Goal: Information Seeking & Learning: Learn about a topic

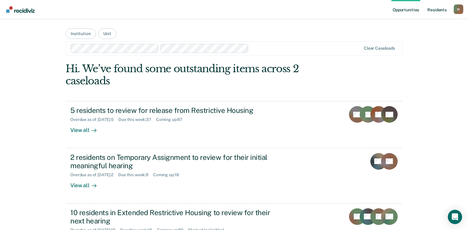
click at [436, 11] on link "Resident s" at bounding box center [437, 9] width 22 height 19
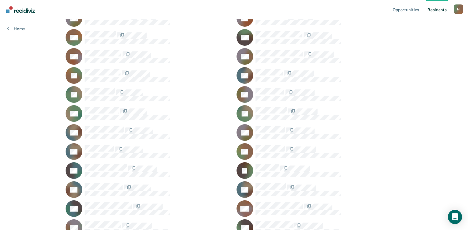
scroll to position [350, 0]
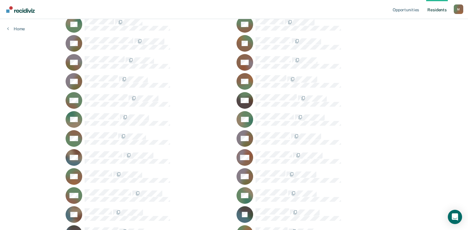
scroll to position [2140, 0]
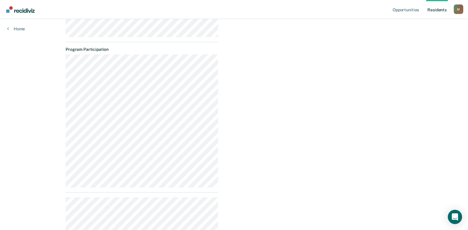
scroll to position [360, 0]
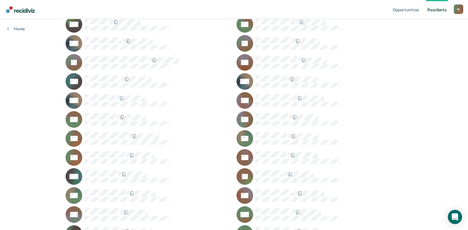
scroll to position [601, 0]
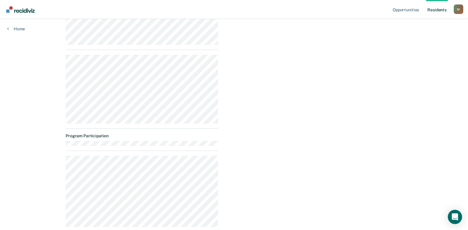
scroll to position [267, 0]
